Goal: Task Accomplishment & Management: Use online tool/utility

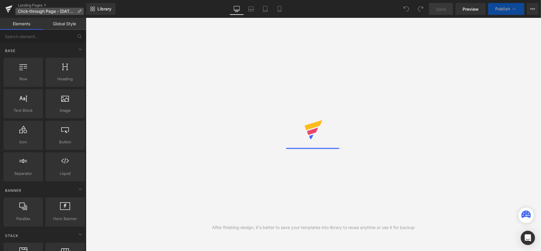
click at [78, 11] on icon at bounding box center [79, 11] width 4 height 4
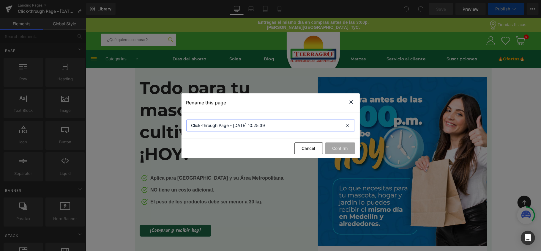
click at [255, 124] on input "Click-through Page - [DATE] 10:25:39" at bounding box center [270, 125] width 169 height 12
type input "Entregas el mismo día"
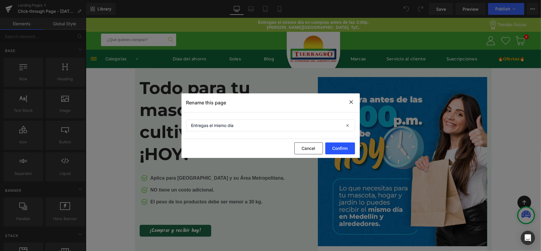
click at [333, 146] on button "Confirm" at bounding box center [340, 148] width 30 height 12
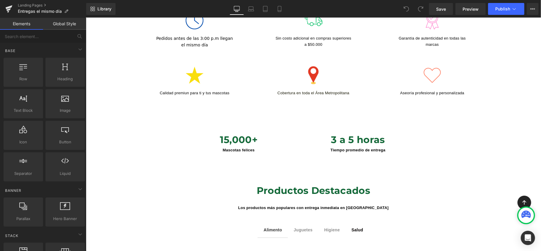
scroll to position [317, 0]
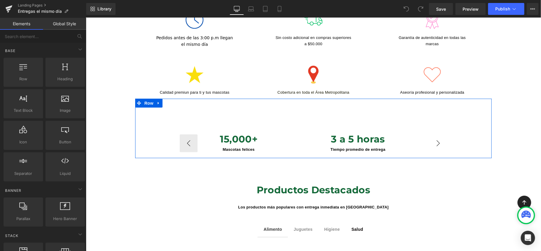
click at [445, 135] on button "›" at bounding box center [438, 143] width 18 height 18
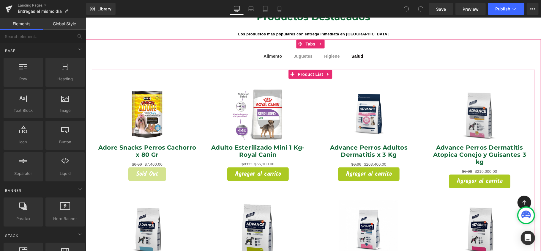
scroll to position [475, 0]
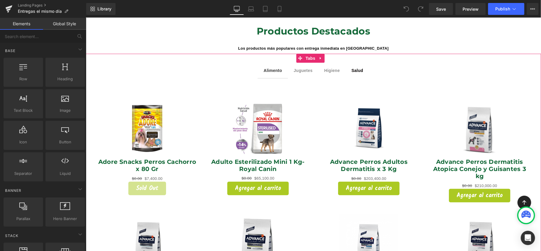
click at [304, 68] on span "Juguetes" at bounding box center [303, 70] width 19 height 5
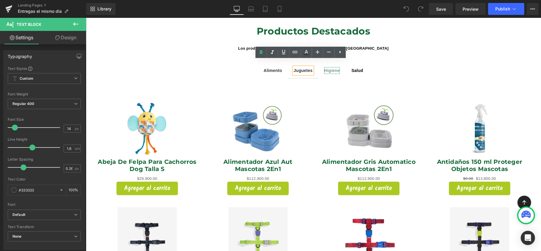
click at [331, 68] on span "Higiene" at bounding box center [331, 70] width 15 height 5
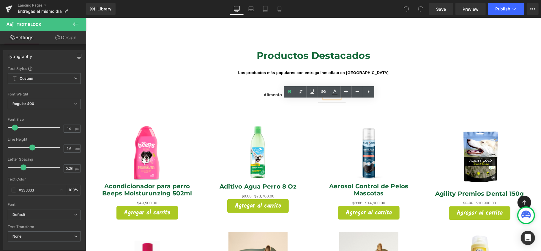
scroll to position [436, 0]
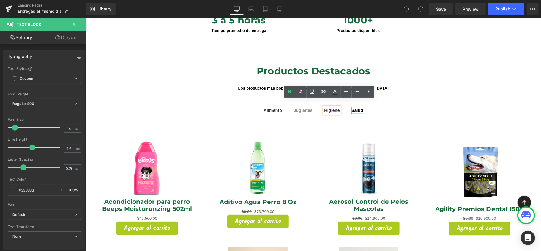
click at [353, 108] on span "Salud" at bounding box center [357, 110] width 12 height 5
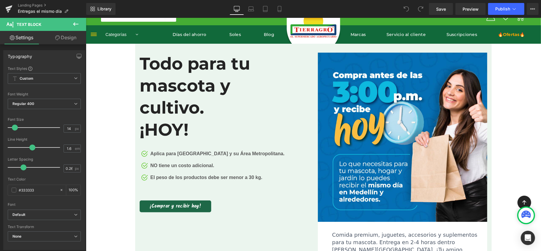
scroll to position [0, 0]
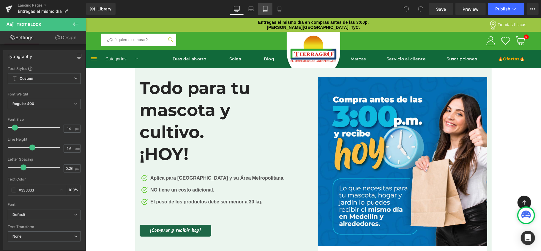
click at [263, 8] on icon at bounding box center [265, 9] width 6 height 6
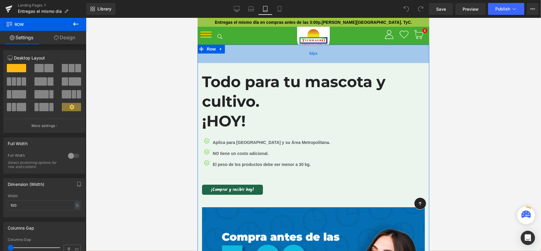
drag, startPoint x: 307, startPoint y: 44, endPoint x: 309, endPoint y: 51, distance: 6.8
click at [309, 51] on div "62px" at bounding box center [313, 53] width 232 height 18
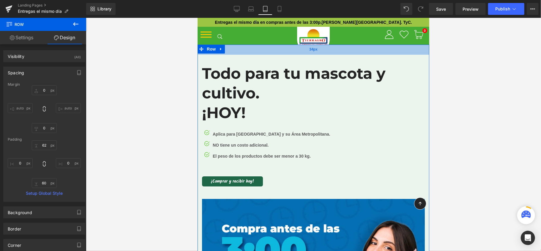
drag, startPoint x: 311, startPoint y: 62, endPoint x: 318, endPoint y: 53, distance: 10.4
click at [318, 53] on div "34px" at bounding box center [313, 49] width 232 height 10
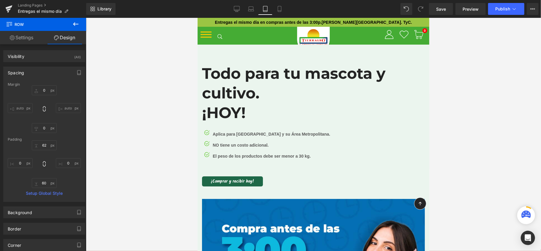
click at [506, 86] on div at bounding box center [313, 134] width 455 height 233
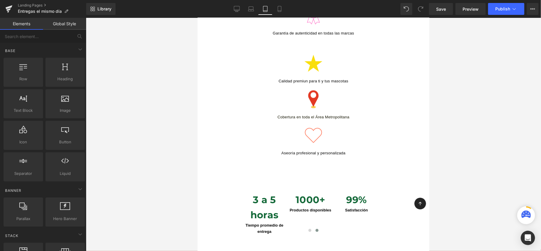
scroll to position [594, 0]
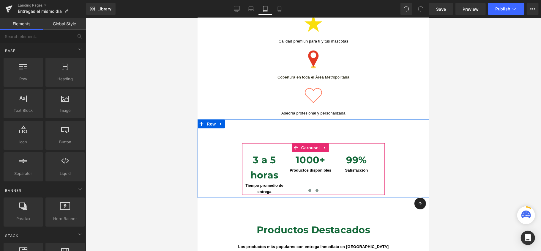
click at [308, 189] on span at bounding box center [309, 190] width 3 height 3
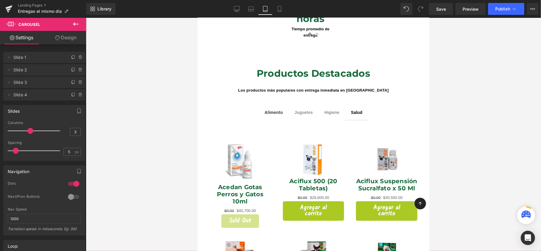
scroll to position [752, 0]
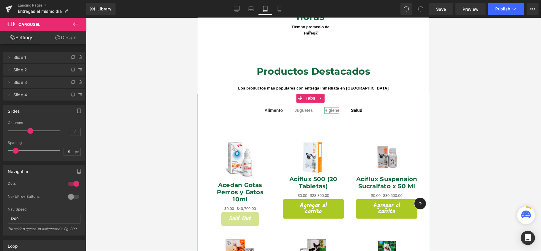
drag, startPoint x: 327, startPoint y: 98, endPoint x: 305, endPoint y: 94, distance: 23.2
click at [328, 108] on span "Higiene" at bounding box center [331, 110] width 15 height 5
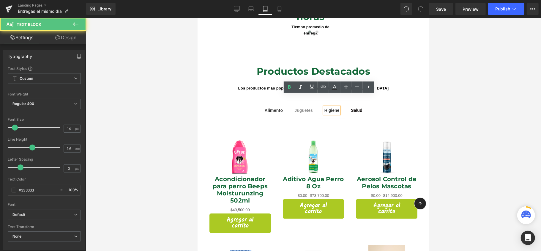
click at [302, 107] on div "Juguetes Text Block" at bounding box center [303, 110] width 18 height 7
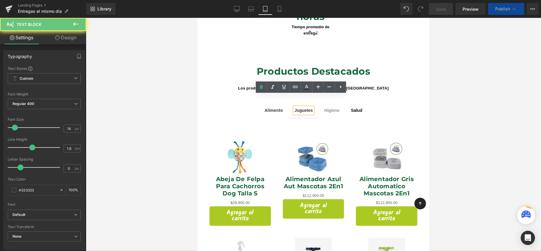
click at [276, 108] on span "Alimento" at bounding box center [273, 110] width 18 height 5
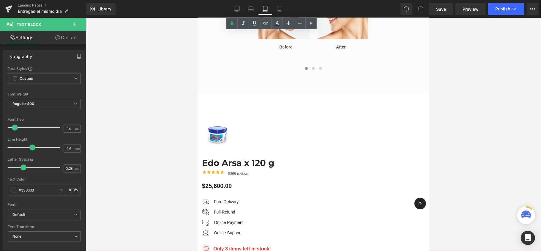
scroll to position [1842, 0]
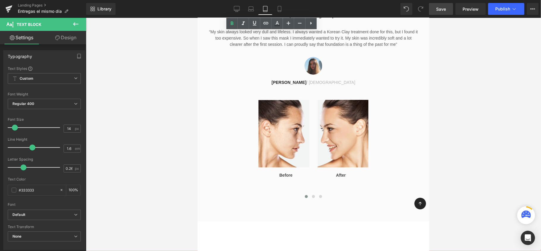
click at [440, 12] on link "Save" at bounding box center [441, 9] width 24 height 12
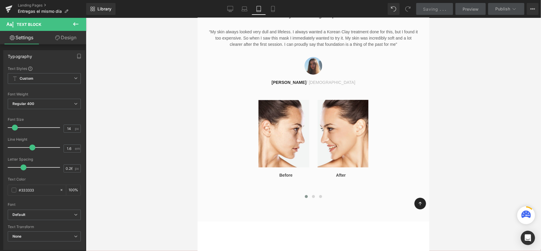
scroll to position [0, 0]
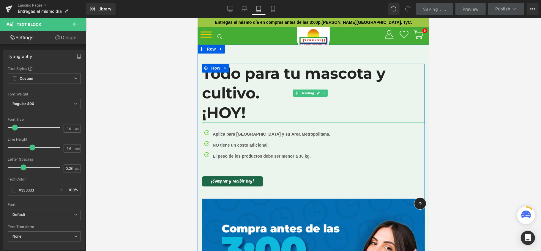
click at [408, 78] on h2 "Todo para tu mascota y cultivo." at bounding box center [313, 83] width 223 height 40
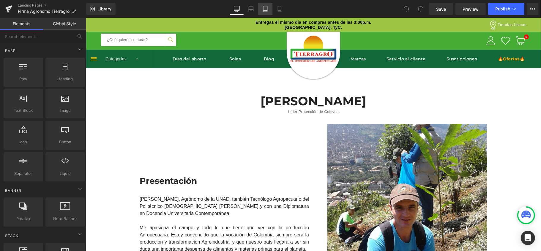
click at [263, 10] on icon at bounding box center [265, 9] width 6 height 6
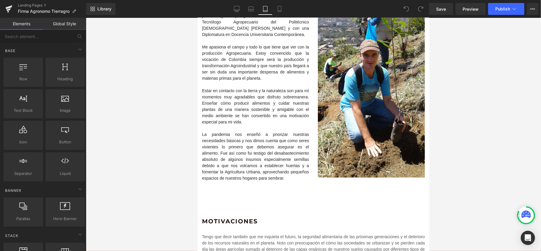
scroll to position [79, 0]
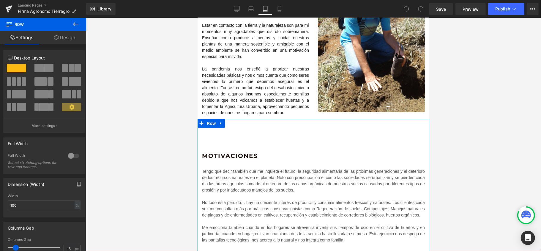
scroll to position [119, 0]
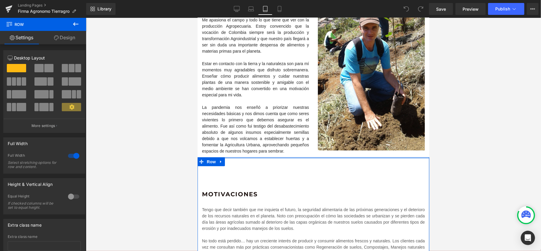
drag, startPoint x: 223, startPoint y: 195, endPoint x: 241, endPoint y: 125, distance: 72.2
click at [241, 125] on div "José Nicolás Gómez Rodríguez Heading Líder Protección de Cultivos Text Block Ro…" at bounding box center [313, 170] width 232 height 490
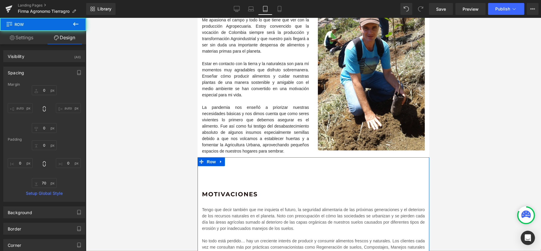
click at [214, 186] on div "Motivaciones Heading Tengo que decir también que me inquieta el futuro, la segu…" at bounding box center [313, 220] width 232 height 127
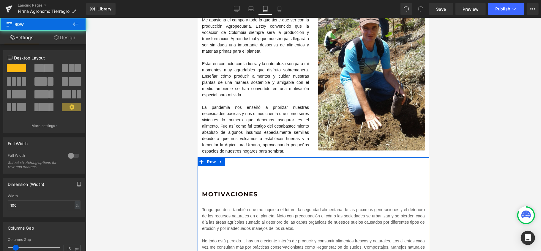
click at [209, 201] on div "Motivaciones Heading Tengo que decir también que me inquieta el futuro, la segu…" at bounding box center [313, 235] width 232 height 91
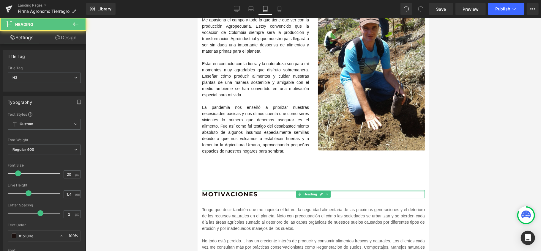
click at [231, 149] on div "José Nicolás Gómez Rodríguez Heading Líder Protección de Cultivos Text Block Ro…" at bounding box center [313, 170] width 232 height 490
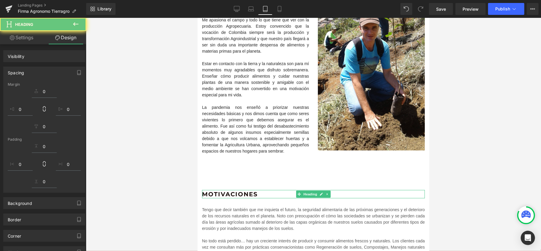
click at [221, 172] on div "Motivaciones Heading Tengo que decir también que me inquieta el futuro, la segu…" at bounding box center [313, 220] width 232 height 127
click at [216, 166] on div "Motivaciones Heading Tengo que decir también que me inquieta el futuro, la segu…" at bounding box center [313, 220] width 232 height 127
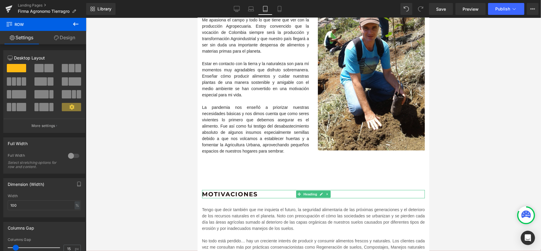
click at [72, 24] on icon at bounding box center [75, 23] width 7 height 7
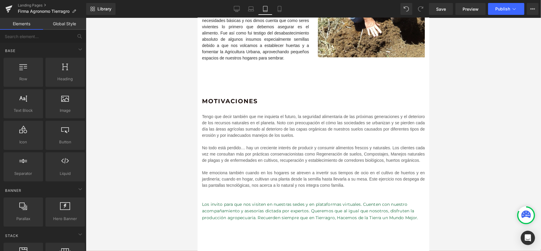
scroll to position [198, 0]
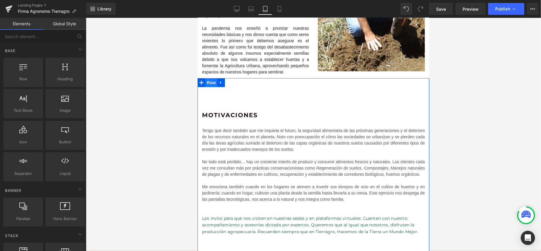
click at [208, 82] on span "Row" at bounding box center [211, 82] width 12 height 9
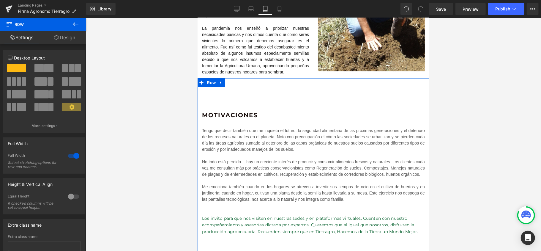
click at [72, 36] on link "Design" at bounding box center [64, 37] width 43 height 13
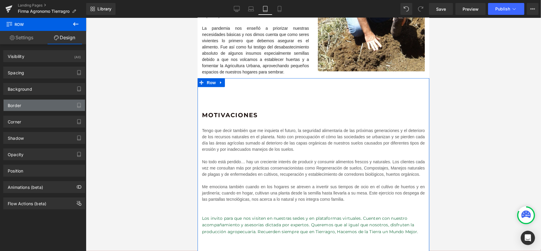
click at [34, 102] on div "Border" at bounding box center [44, 105] width 81 height 11
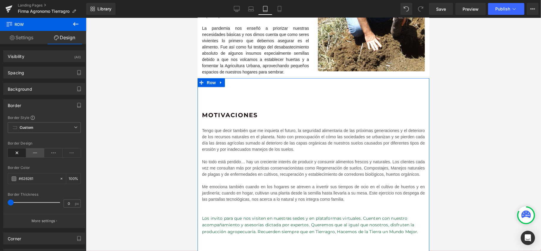
click at [36, 152] on icon at bounding box center [35, 152] width 18 height 9
type input "100"
click at [66, 127] on span "Custom Setup Global Style" at bounding box center [44, 127] width 73 height 11
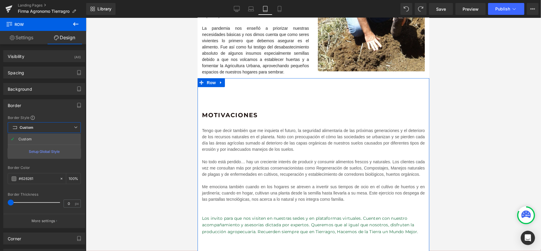
click at [66, 127] on span "Custom Setup Global Style" at bounding box center [44, 127] width 73 height 11
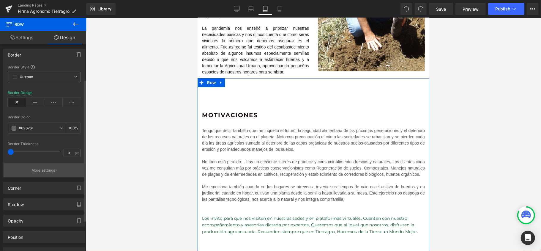
scroll to position [95, 0]
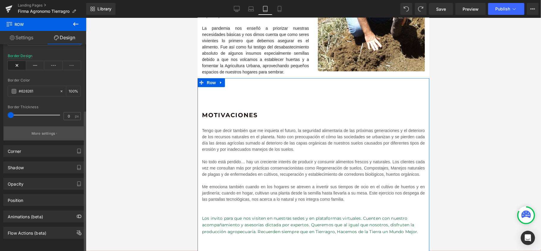
click at [53, 131] on p "More settings" at bounding box center [43, 133] width 24 height 5
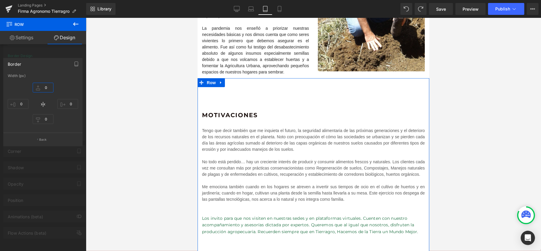
click at [38, 87] on input "0" at bounding box center [43, 88] width 21 height 10
type input "0"
type input "2"
click at [49, 119] on input "0" at bounding box center [43, 119] width 21 height 10
type input "2"
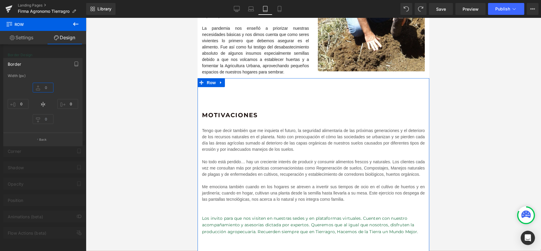
click at [39, 87] on input "text" at bounding box center [43, 88] width 21 height 10
click at [38, 87] on input "0" at bounding box center [43, 88] width 21 height 10
click at [37, 86] on input "0" at bounding box center [43, 88] width 21 height 10
drag, startPoint x: 37, startPoint y: 86, endPoint x: 39, endPoint y: 90, distance: 4.5
click at [37, 114] on div "0px 0 0px 0 0px 0" at bounding box center [43, 104] width 70 height 48
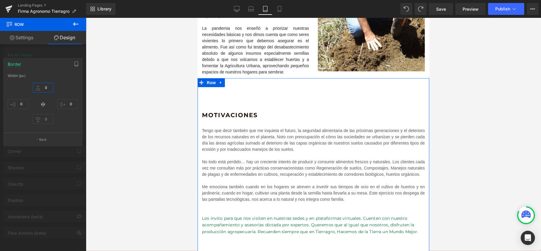
drag, startPoint x: 39, startPoint y: 86, endPoint x: 34, endPoint y: 105, distance: 19.8
click at [33, 110] on div "0px 0 0px 0 0px 0" at bounding box center [43, 104] width 70 height 48
click at [34, 96] on div "0" at bounding box center [43, 88] width 21 height 16
type input "20"
click at [113, 94] on div at bounding box center [313, 134] width 455 height 233
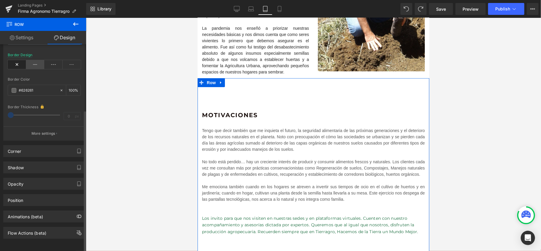
click at [35, 60] on icon at bounding box center [35, 64] width 18 height 9
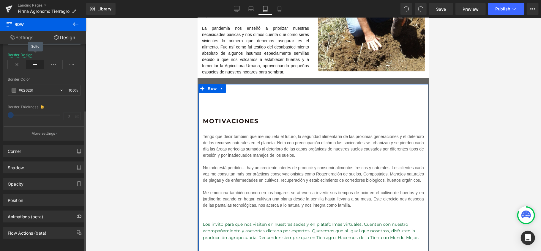
click at [34, 60] on icon at bounding box center [35, 64] width 18 height 9
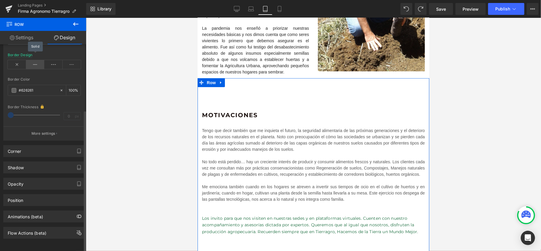
click at [34, 60] on icon at bounding box center [35, 64] width 18 height 9
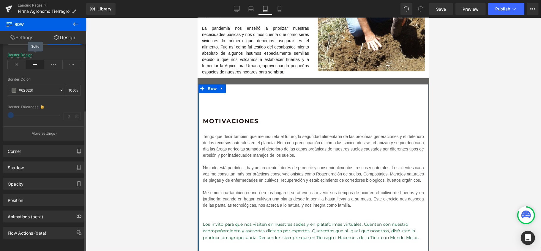
click at [34, 60] on icon at bounding box center [35, 64] width 18 height 9
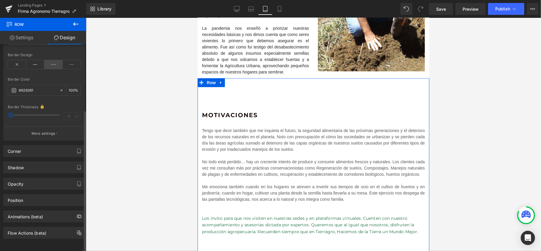
click at [49, 60] on icon at bounding box center [53, 64] width 18 height 9
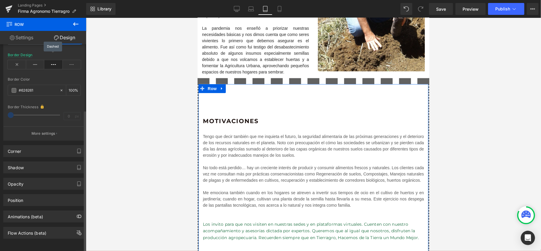
click at [51, 60] on icon at bounding box center [53, 64] width 18 height 9
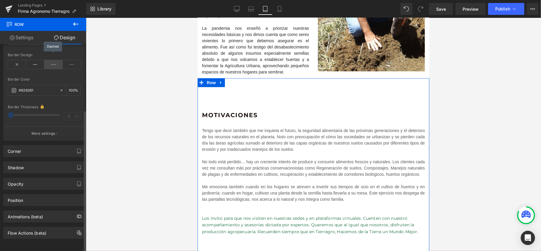
click at [51, 60] on icon at bounding box center [53, 64] width 18 height 9
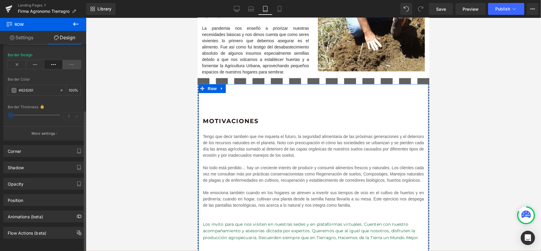
click at [72, 60] on icon at bounding box center [72, 64] width 18 height 9
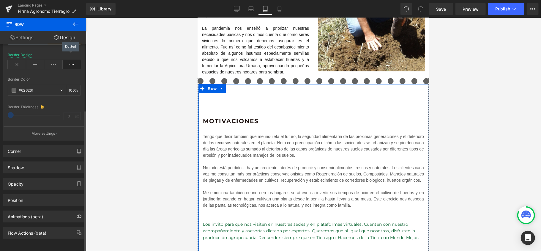
click at [72, 60] on icon at bounding box center [72, 64] width 18 height 9
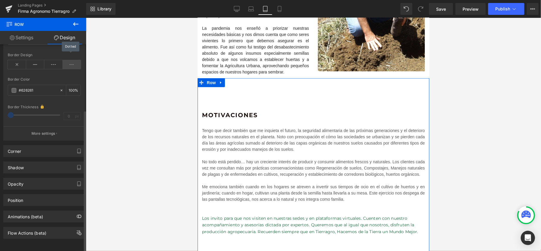
click at [72, 60] on icon at bounding box center [72, 64] width 18 height 9
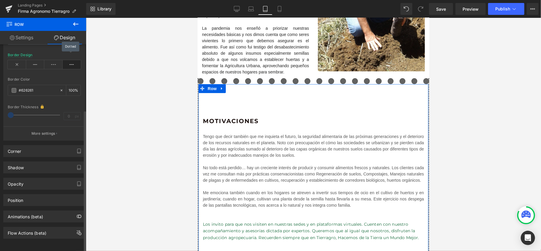
click at [72, 60] on icon at bounding box center [72, 64] width 18 height 9
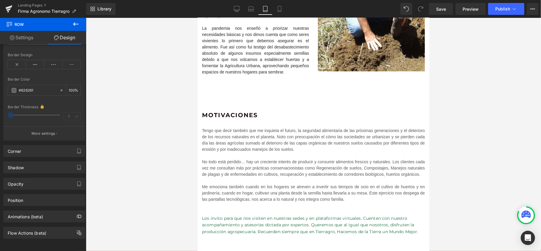
click at [218, 85] on div "Motivaciones Heading Tengo que decir también que me inquieta el futuro, la segu…" at bounding box center [313, 168] width 232 height 180
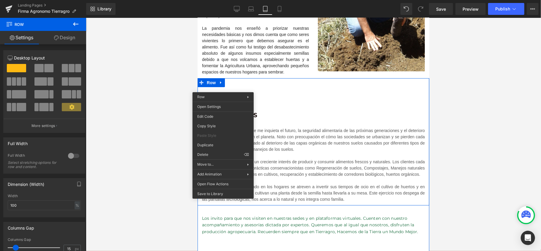
drag, startPoint x: 267, startPoint y: 100, endPoint x: 259, endPoint y: 100, distance: 8.0
click at [268, 100] on div "Motivaciones Heading Tengo que decir también que me inquieta el futuro, la segu…" at bounding box center [313, 141] width 232 height 127
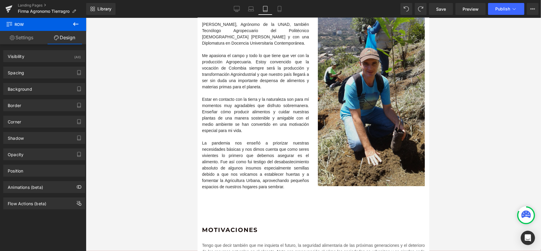
scroll to position [0, 0]
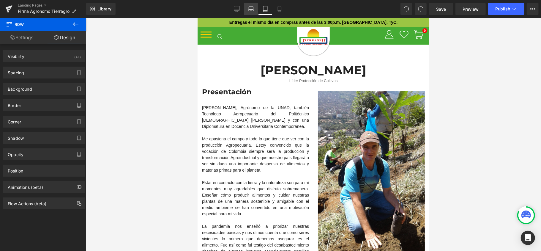
click at [247, 10] on link "Laptop" at bounding box center [251, 9] width 14 height 12
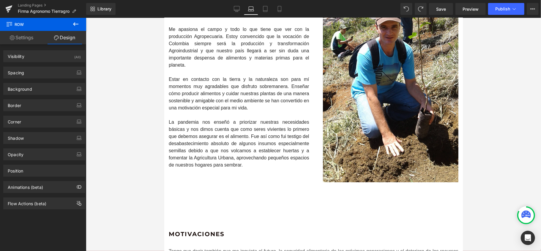
scroll to position [276, 0]
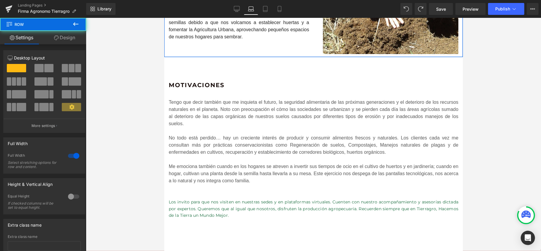
drag, startPoint x: 284, startPoint y: 76, endPoint x: 289, endPoint y: 45, distance: 31.0
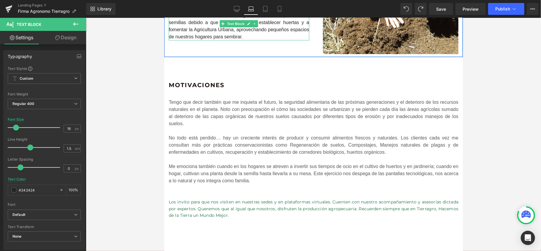
drag, startPoint x: 267, startPoint y: 39, endPoint x: 265, endPoint y: 45, distance: 5.9
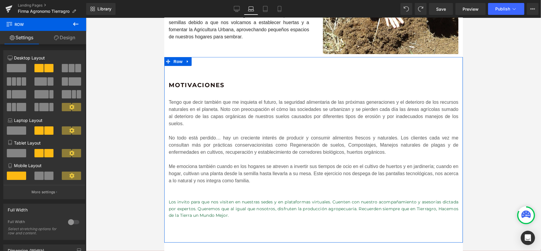
click at [240, 71] on div "Motivaciones Heading Tengo que decir también que me inquieta el futuro, la segu…" at bounding box center [313, 149] width 299 height 185
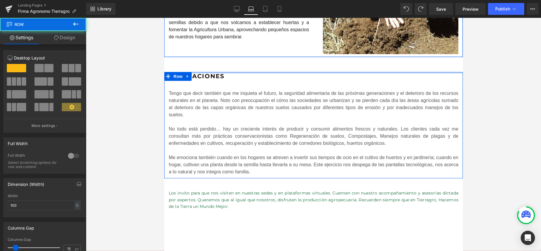
drag, startPoint x: 226, startPoint y: 74, endPoint x: 670, endPoint y: 115, distance: 446.3
click at [231, 49] on div "José Nicolás Gómez Rodríguez Heading Líder Protección de Cultivos Text Block Ro…" at bounding box center [313, 39] width 299 height 543
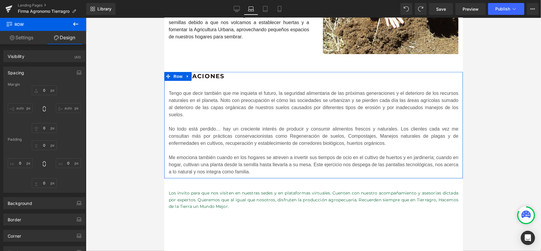
type input "0"
type input "10"
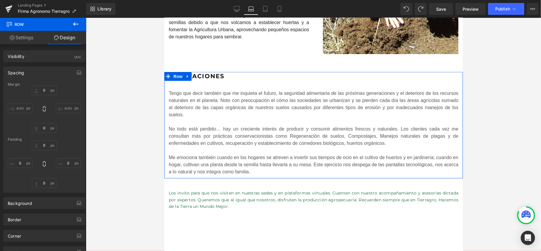
type input "0"
click at [507, 82] on div at bounding box center [313, 134] width 455 height 233
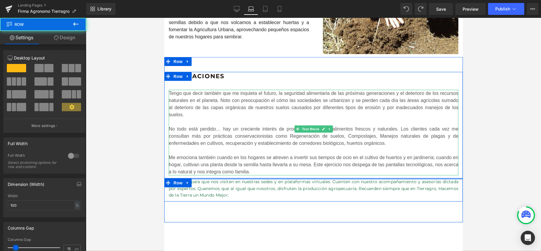
drag, startPoint x: 232, startPoint y: 174, endPoint x: 233, endPoint y: 159, distance: 14.6
click at [233, 159] on div "Motivaciones Heading Tengo que decir también que me inquieta el futuro, la segu…" at bounding box center [313, 136] width 299 height 129
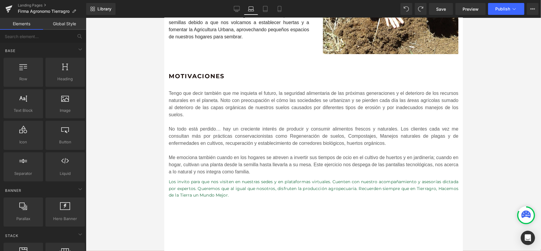
click at [242, 214] on div "José Nicolás Gómez Rodríguez Heading Líder Protección de Cultivos Text Block Ro…" at bounding box center [313, 34] width 299 height 532
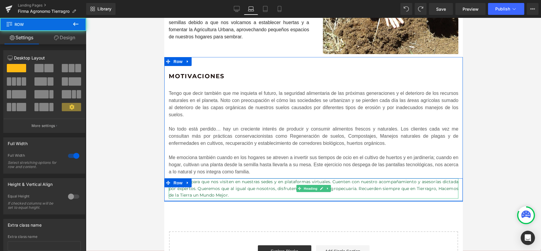
drag, startPoint x: 243, startPoint y: 212, endPoint x: 250, endPoint y: 186, distance: 27.5
click at [250, 186] on div "Motivaciones Heading Tengo que decir también que me inquieta el futuro, la segu…" at bounding box center [313, 129] width 299 height 144
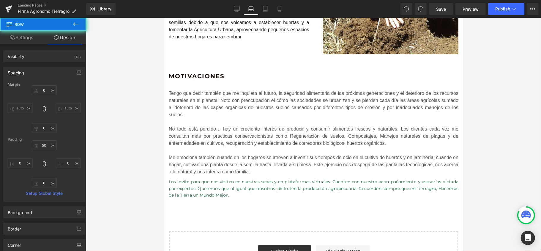
click at [502, 81] on div at bounding box center [313, 134] width 455 height 233
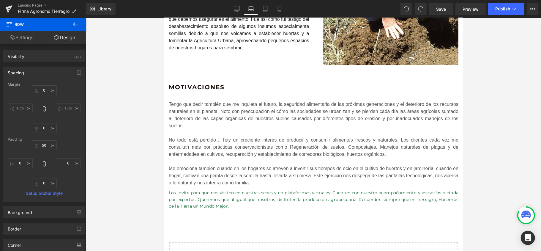
scroll to position [277, 0]
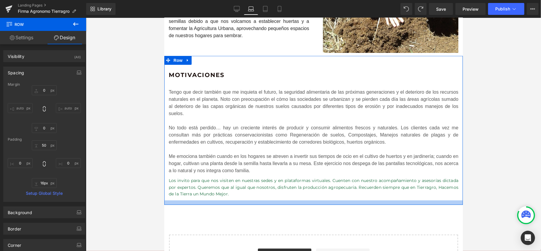
type input "20px"
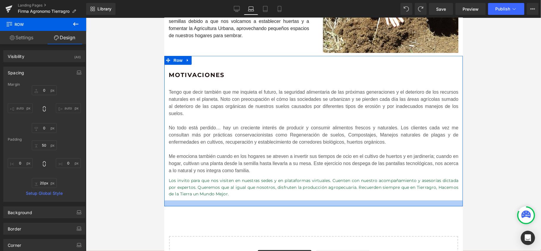
drag, startPoint x: 253, startPoint y: 192, endPoint x: 254, endPoint y: 198, distance: 6.0
click at [254, 200] on div at bounding box center [313, 203] width 299 height 6
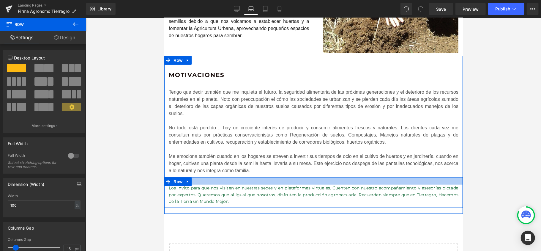
drag, startPoint x: 258, startPoint y: 170, endPoint x: 257, endPoint y: 178, distance: 7.7
click at [257, 178] on div "Los invito para que nos visiten en nuestras sedes y en plataformas virtuales. C…" at bounding box center [313, 192] width 299 height 30
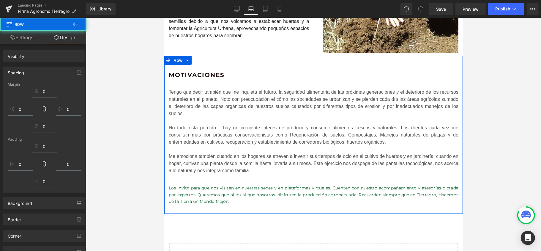
click at [531, 100] on div at bounding box center [313, 134] width 455 height 233
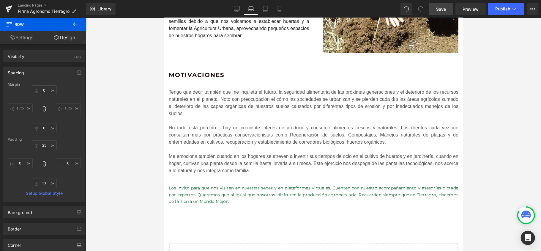
click at [441, 5] on link "Save" at bounding box center [441, 9] width 24 height 12
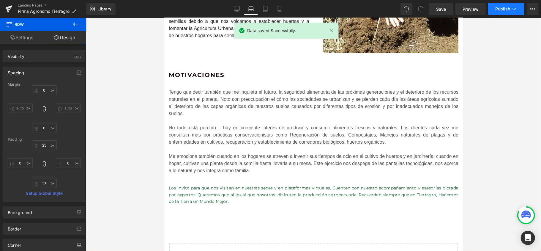
click at [497, 7] on span "Publish" at bounding box center [502, 9] width 15 height 5
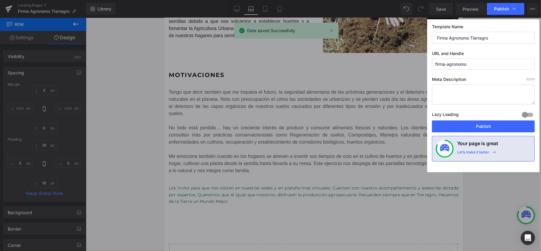
click at [490, 124] on button "Publish" at bounding box center [483, 126] width 103 height 12
